Goal: Task Accomplishment & Management: Use online tool/utility

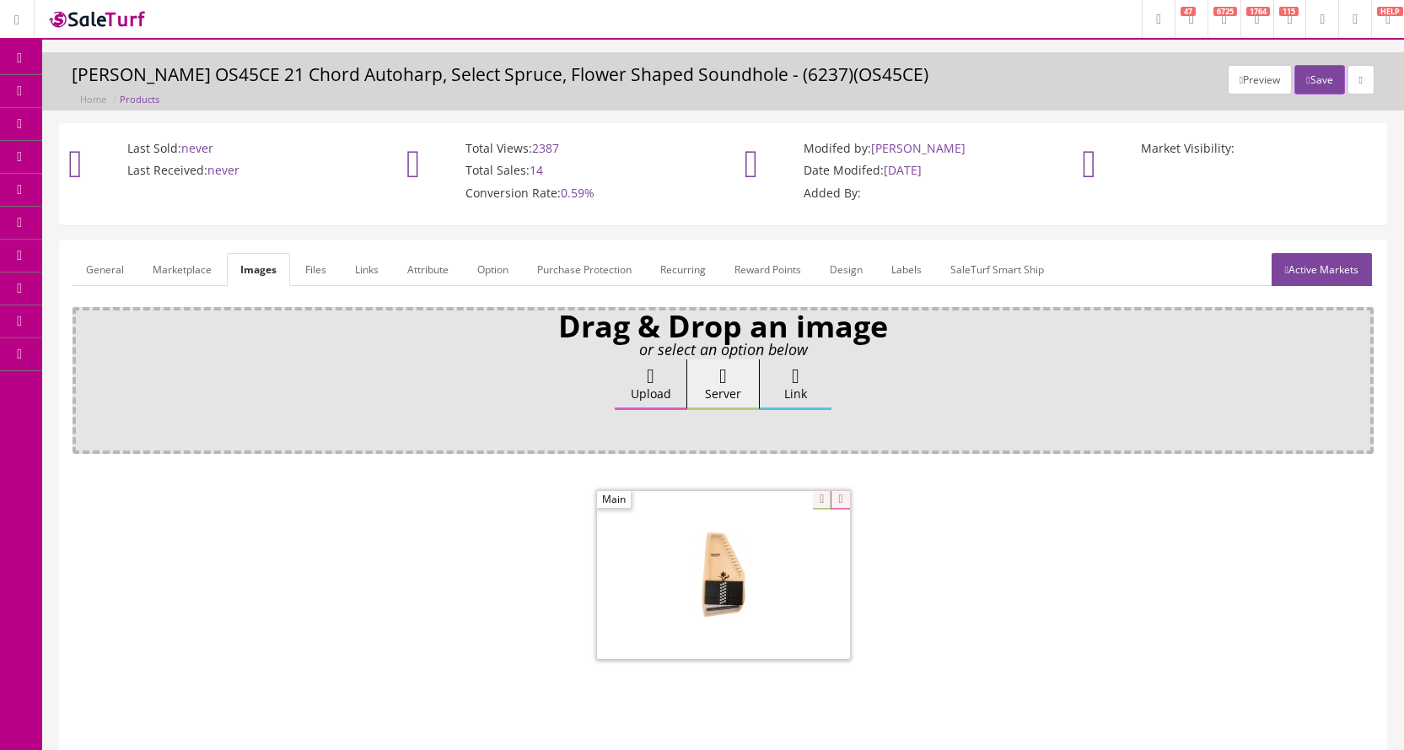
click at [126, 148] on link "POS Console" at bounding box center [130, 157] width 177 height 33
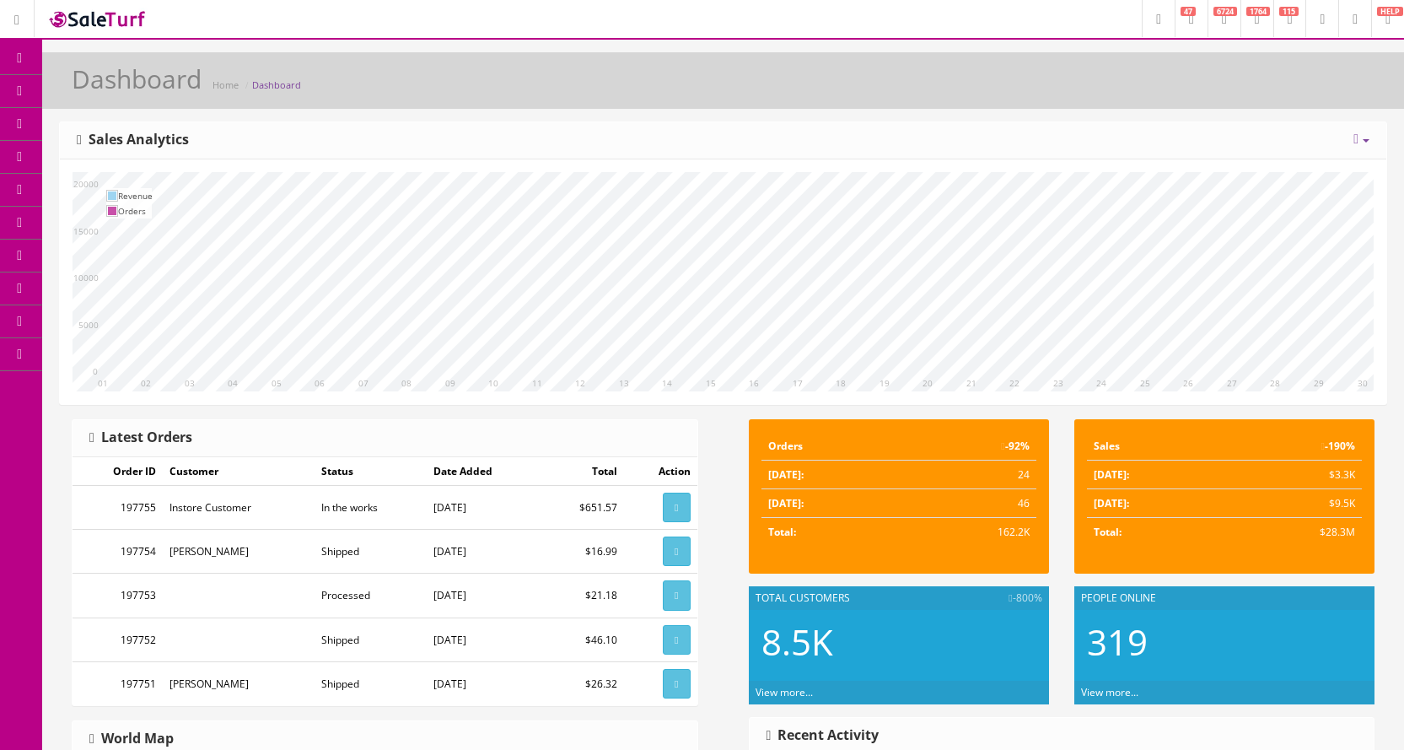
click at [82, 163] on link "POS Console" at bounding box center [130, 157] width 177 height 33
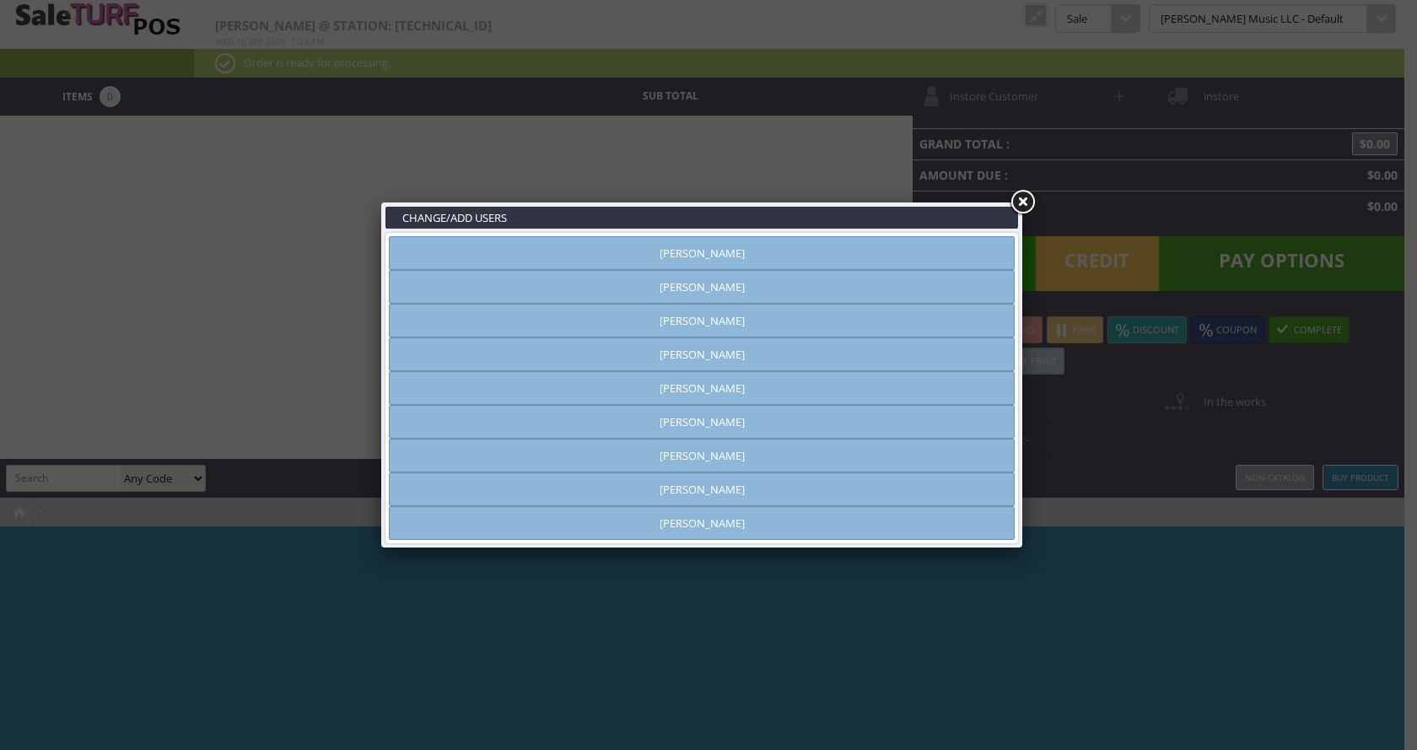
type input "[PERSON_NAME]"
click at [767, 356] on link "[PERSON_NAME]" at bounding box center [702, 354] width 626 height 34
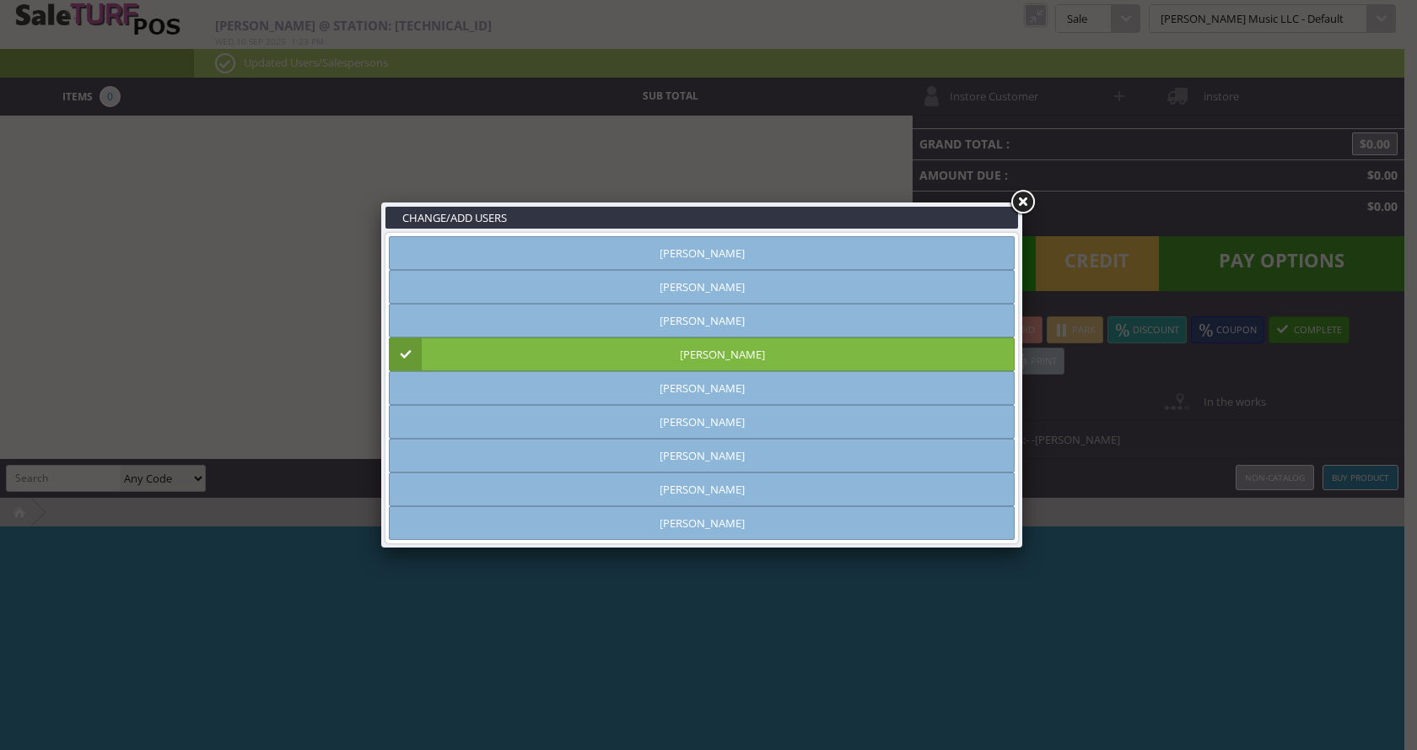
click at [1025, 205] on link at bounding box center [1022, 202] width 30 height 30
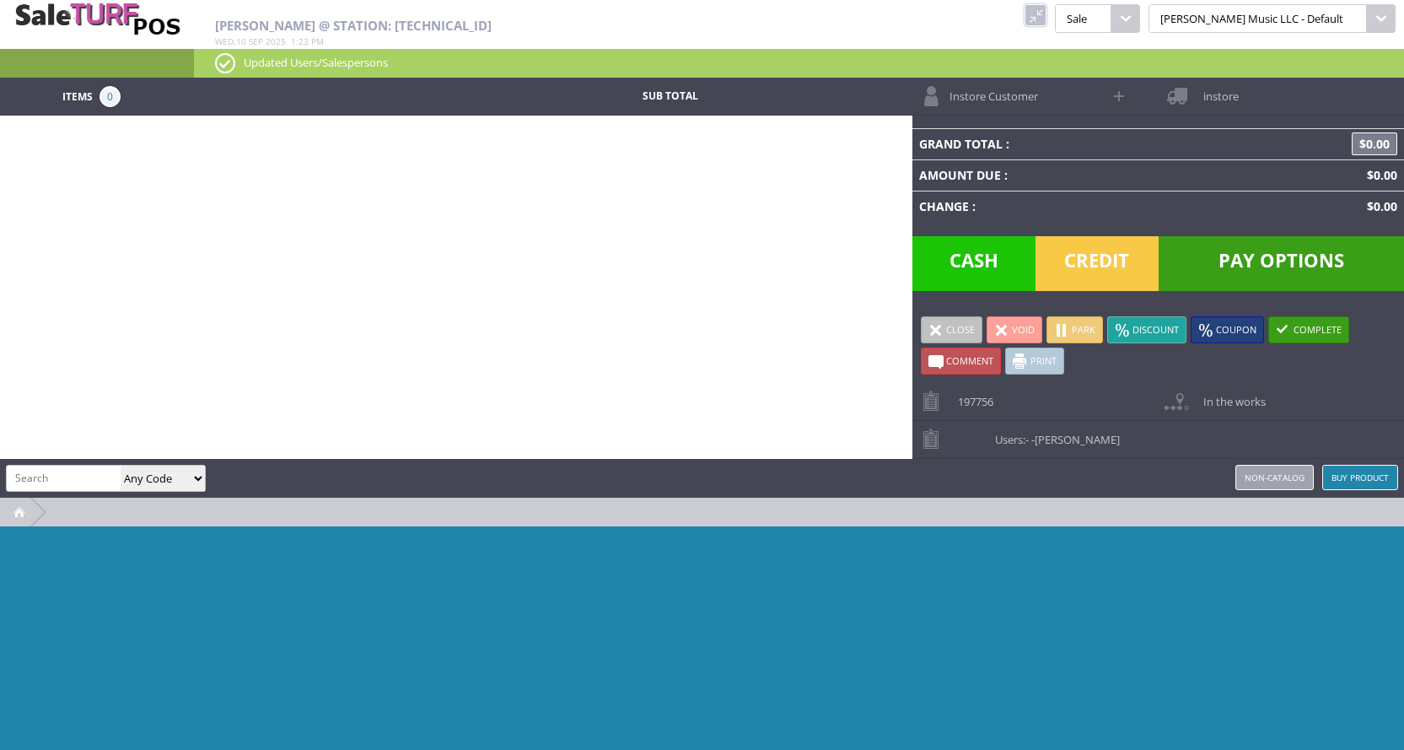
click at [88, 474] on input "search" at bounding box center [64, 478] width 114 height 24
type input "service"
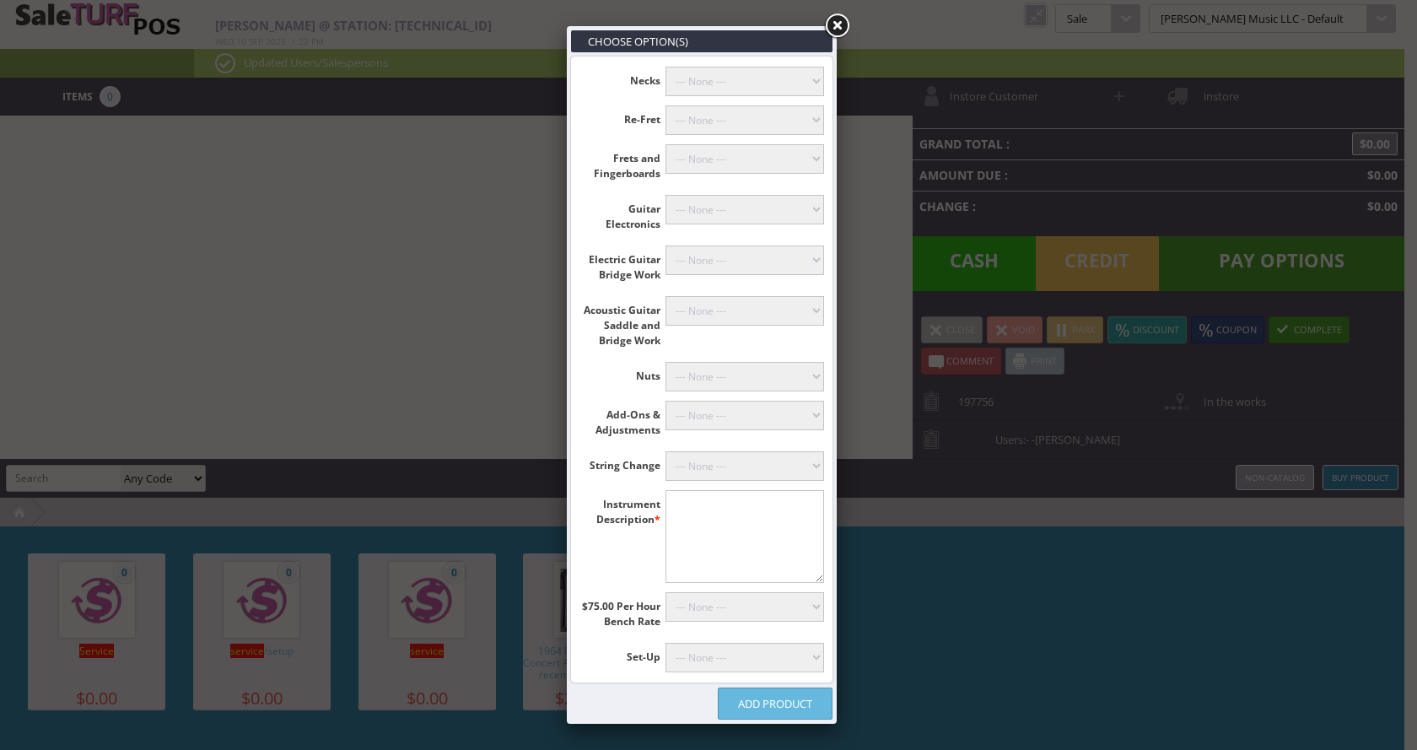
click at [755, 530] on textarea"] at bounding box center [744, 536] width 159 height 93
type textarea"] "Austin Acoustic"
click at [715, 459] on select"] "--- None --- [PERSON_NAME] (+$60.00) Classicals, Latin, & Mandolin (+$30.00) 12…" at bounding box center [744, 466] width 159 height 30
select select"] "18"
click at [665, 451] on select"] "--- None --- [PERSON_NAME] (+$60.00) Classicals, Latin, & Mandolin (+$30.00) 12…" at bounding box center [744, 466] width 159 height 30
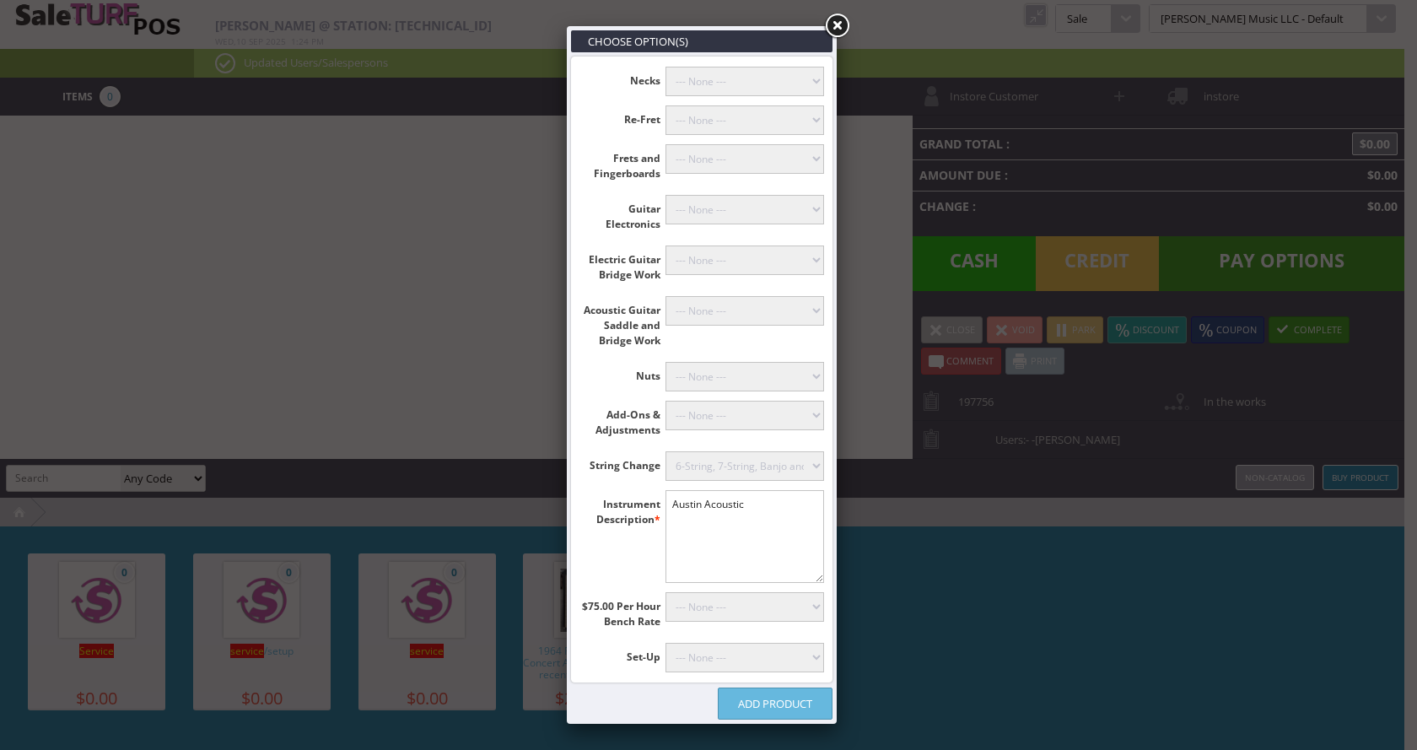
click at [753, 700] on link "Add Product" at bounding box center [775, 703] width 115 height 32
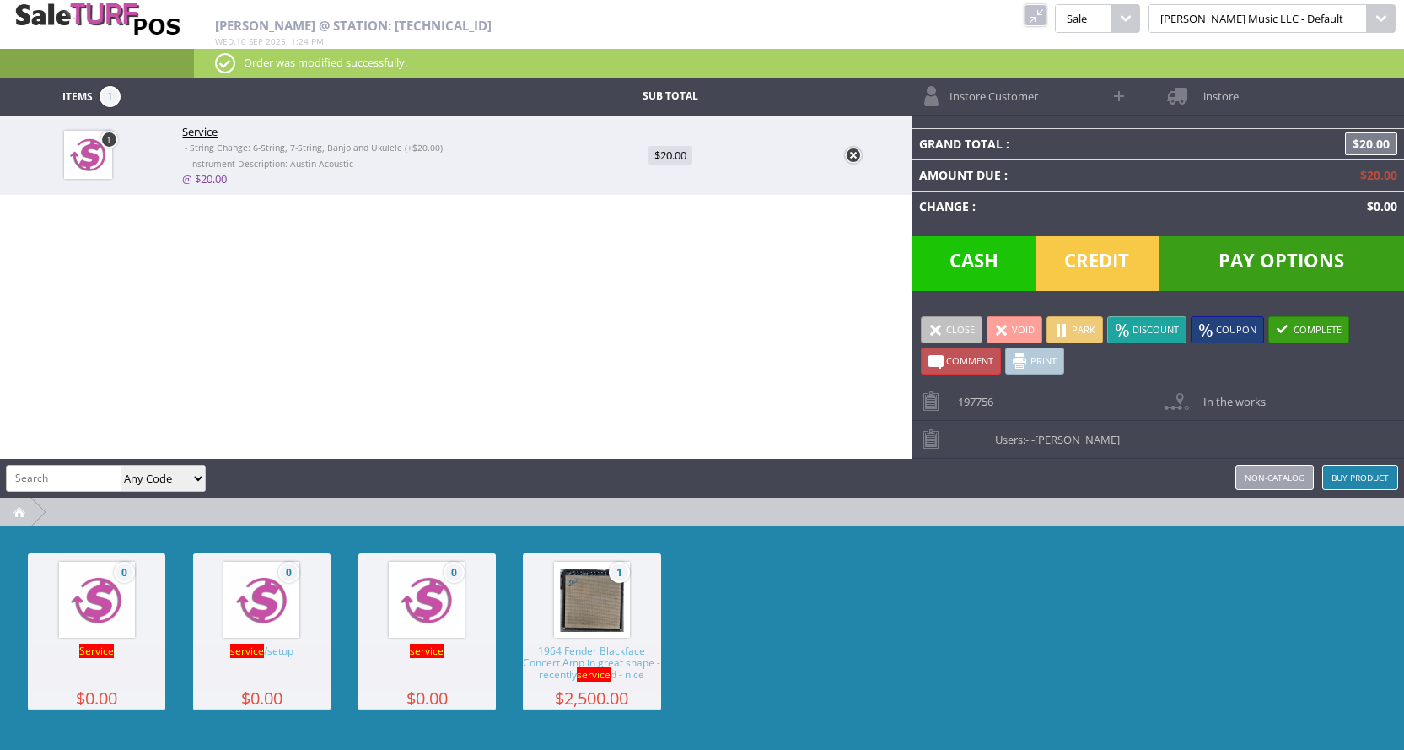
click at [49, 466] on input "search" at bounding box center [64, 478] width 114 height 24
type input "0730060402"
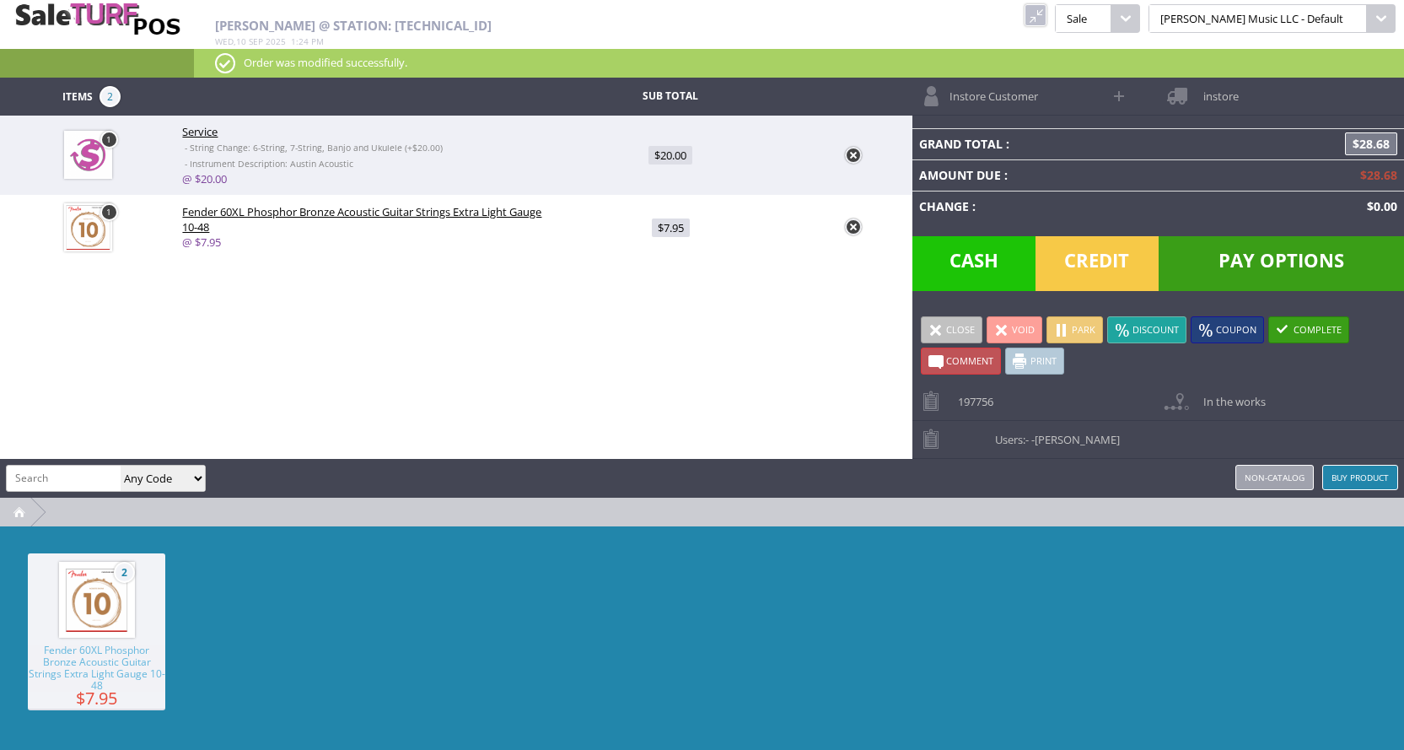
click at [1063, 97] on link "Instore Customer" at bounding box center [1006, 96] width 189 height 37
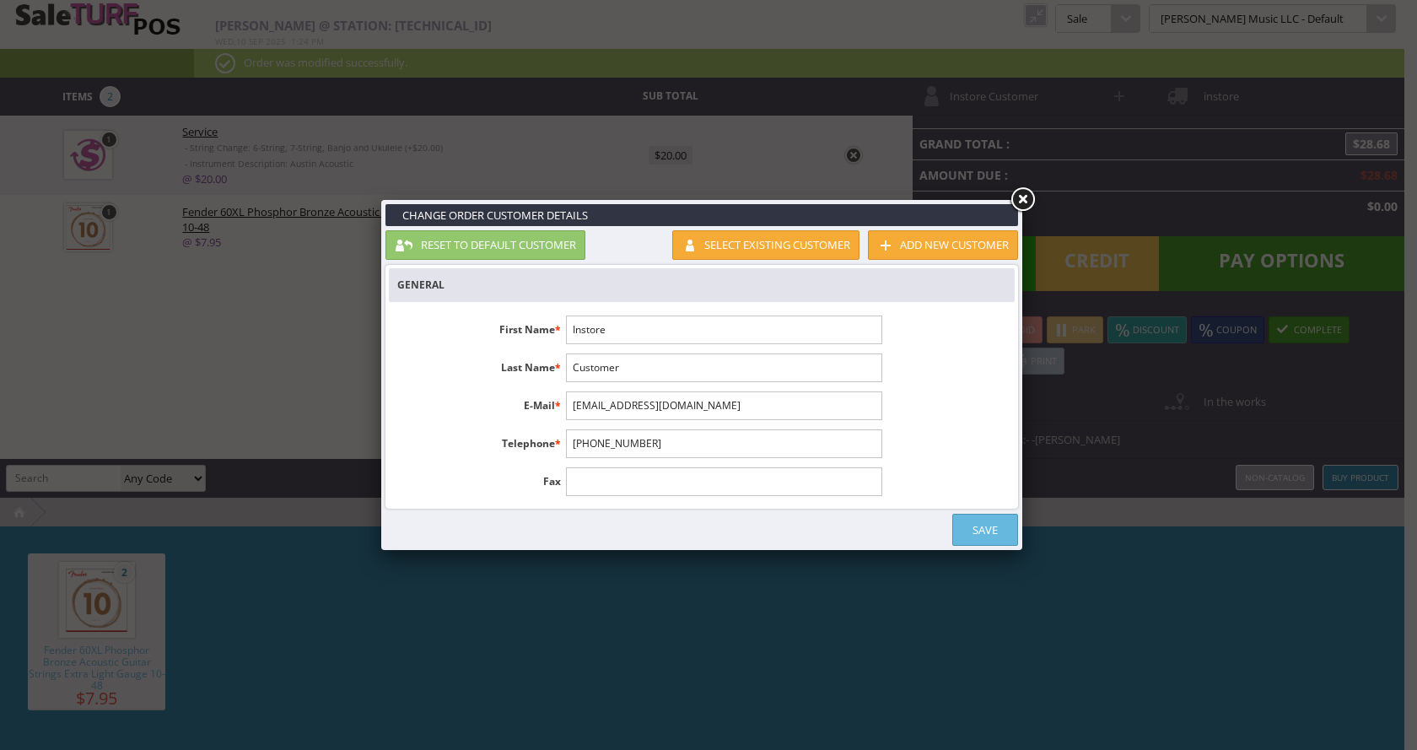
drag, startPoint x: 625, startPoint y: 333, endPoint x: 535, endPoint y: 336, distance: 90.3
click at [535, 336] on li "First Name * Instore" at bounding box center [639, 329] width 501 height 29
drag, startPoint x: 633, startPoint y: 335, endPoint x: 573, endPoint y: 327, distance: 61.2
click at [573, 327] on input "Instore" at bounding box center [723, 329] width 315 height 29
type input "Kale"
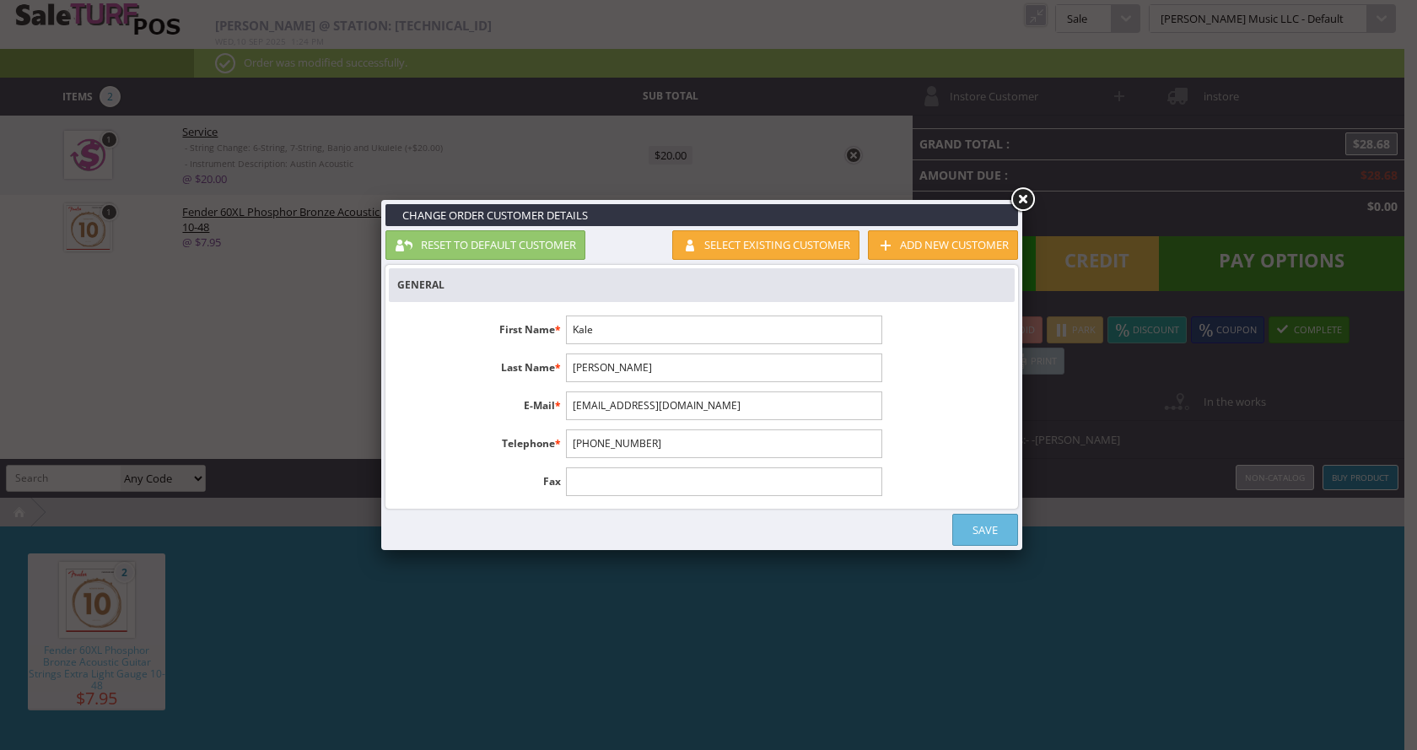
type input "[PERSON_NAME]"
type input "8162095333"
click at [985, 536] on link "Save" at bounding box center [985, 530] width 66 height 32
